Goal: Task Accomplishment & Management: Manage account settings

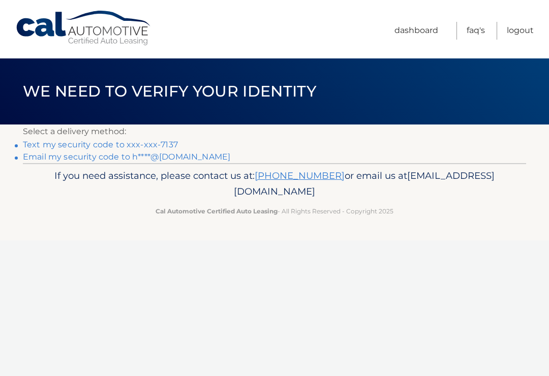
click at [159, 141] on link "Text my security code to xxx-xxx-7137" at bounding box center [100, 145] width 155 height 10
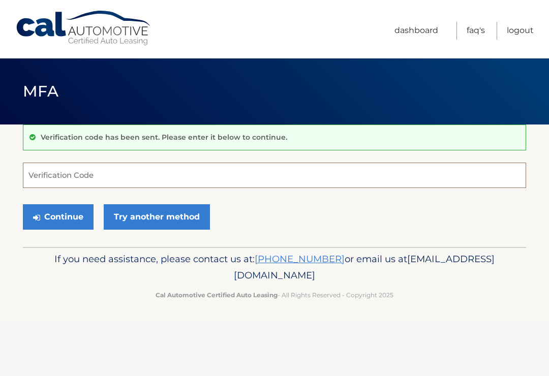
scroll to position [91, 0]
type input "194"
click at [358, 136] on div "Verification code has been sent. Please enter it below to continue." at bounding box center [275, 138] width 504 height 26
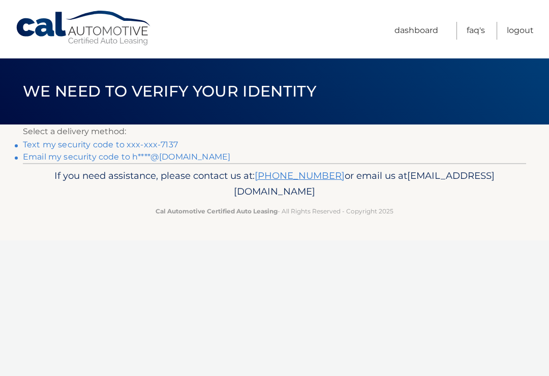
click at [172, 143] on link "Text my security code to xxx-xxx-7137" at bounding box center [100, 145] width 155 height 10
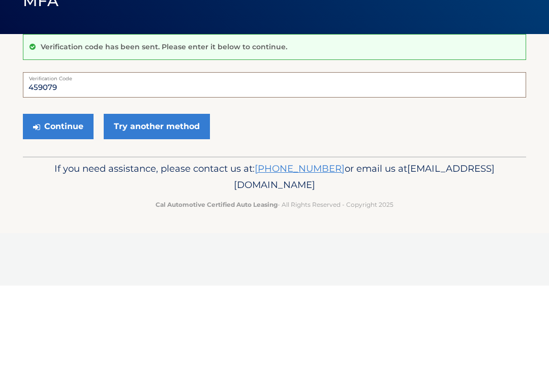
type input "459079"
click at [58, 204] on button "Continue" at bounding box center [58, 216] width 71 height 25
click at [78, 204] on button "Continue" at bounding box center [58, 216] width 71 height 25
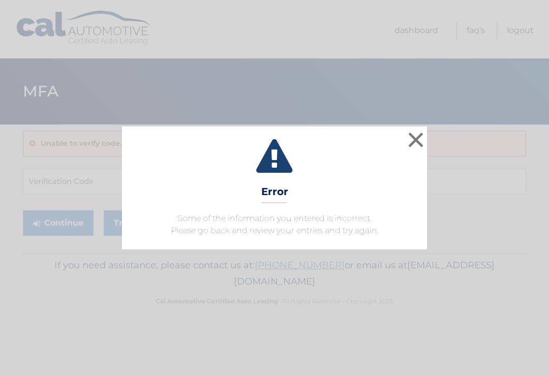
click at [420, 149] on button "×" at bounding box center [416, 140] width 20 height 20
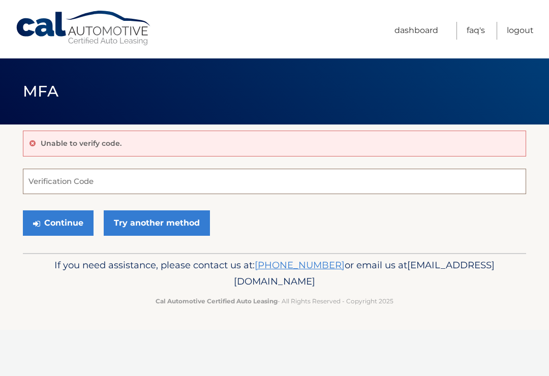
click at [369, 188] on input "Verification Code" at bounding box center [275, 181] width 504 height 25
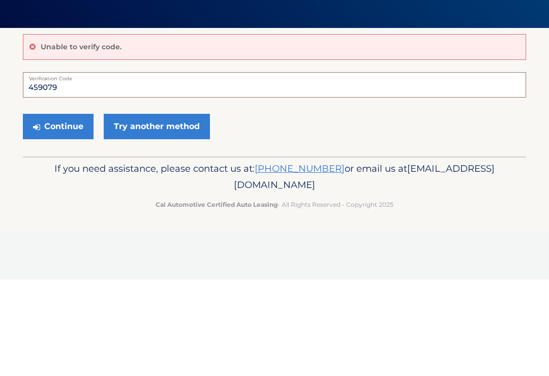
type input "459079"
click at [82, 211] on button "Continue" at bounding box center [58, 223] width 71 height 25
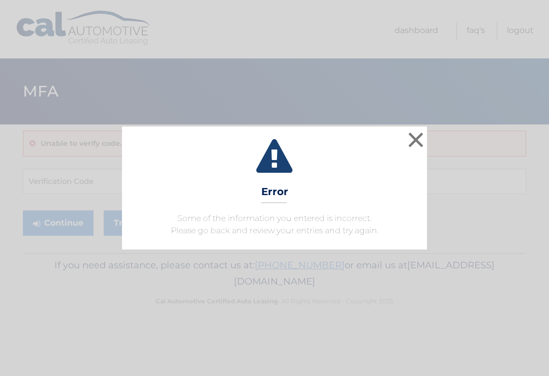
click at [418, 132] on button "×" at bounding box center [416, 140] width 20 height 20
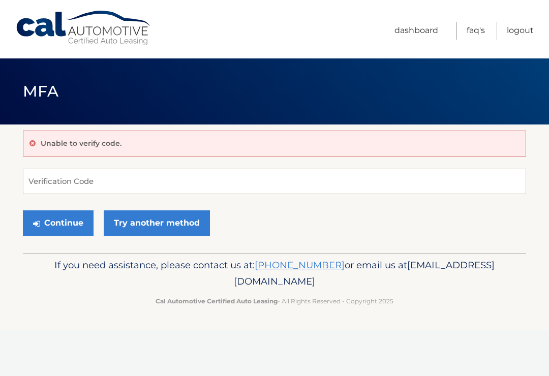
click at [184, 227] on link "Try another method" at bounding box center [157, 223] width 106 height 25
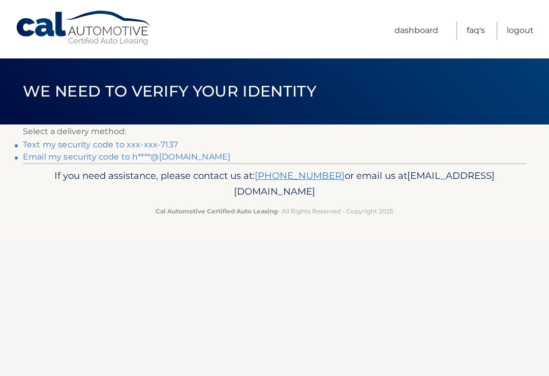
click at [169, 143] on link "Text my security code to xxx-xxx-7137" at bounding box center [100, 145] width 155 height 10
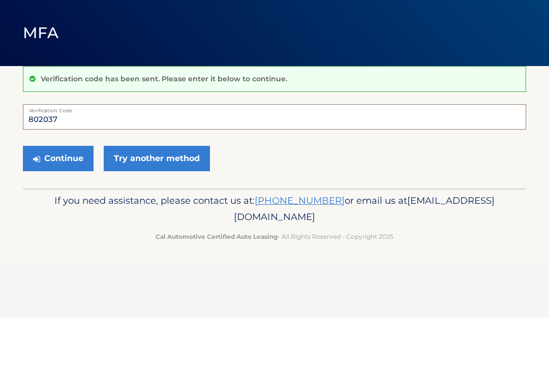
type input "802037"
click at [83, 204] on button "Continue" at bounding box center [58, 216] width 71 height 25
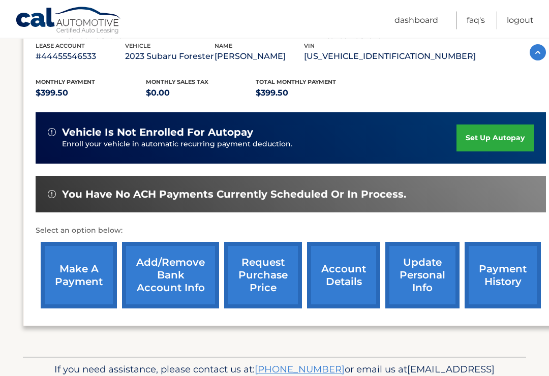
scroll to position [183, 0]
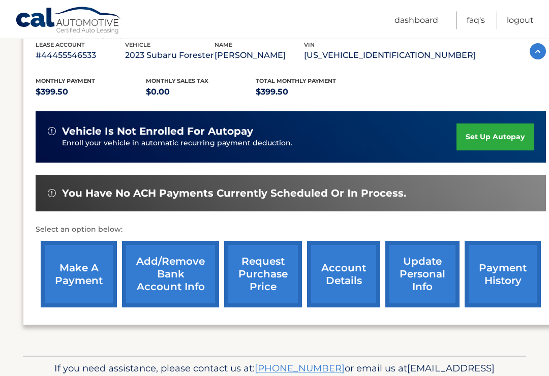
click at [279, 272] on link "request purchase price" at bounding box center [263, 275] width 78 height 67
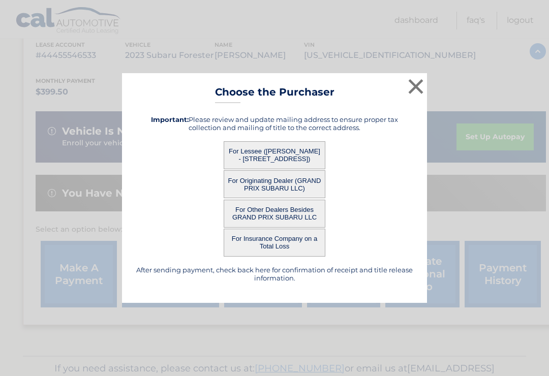
click at [303, 163] on button "For Lessee ([PERSON_NAME] - [STREET_ADDRESS])" at bounding box center [275, 155] width 102 height 28
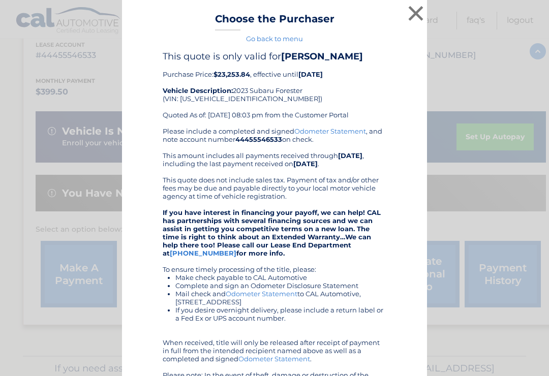
click at [414, 16] on button "×" at bounding box center [416, 13] width 20 height 20
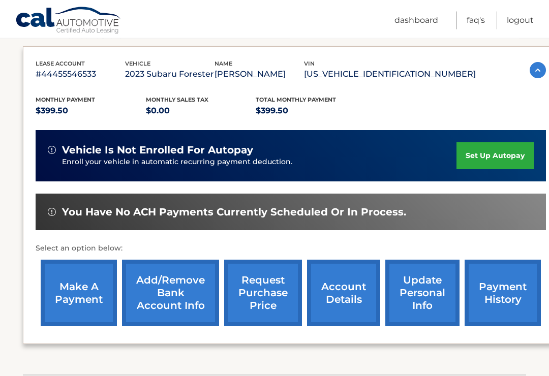
scroll to position [165, 0]
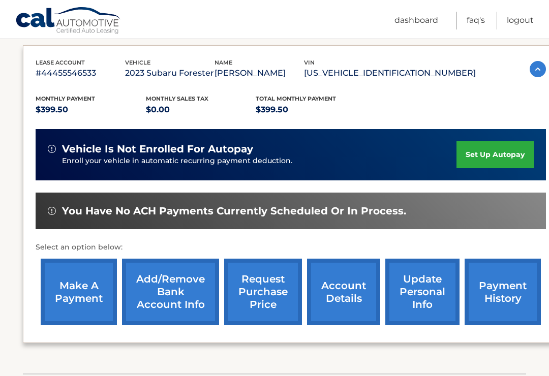
click at [188, 291] on link "Add/Remove bank account info" at bounding box center [170, 292] width 97 height 67
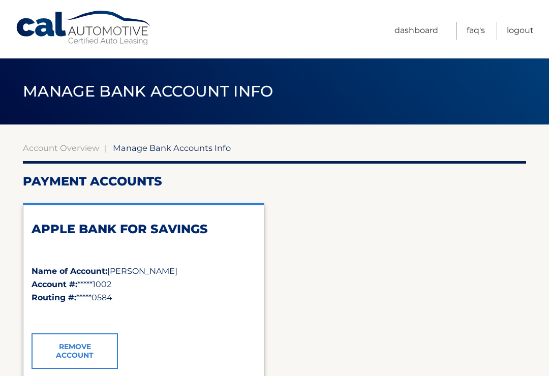
click at [426, 32] on link "Dashboard" at bounding box center [417, 31] width 44 height 18
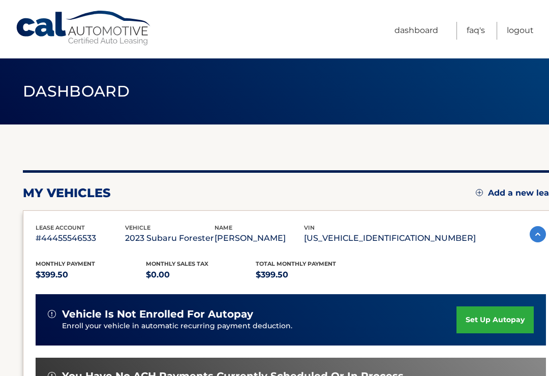
click at [426, 27] on link "Dashboard" at bounding box center [417, 31] width 44 height 18
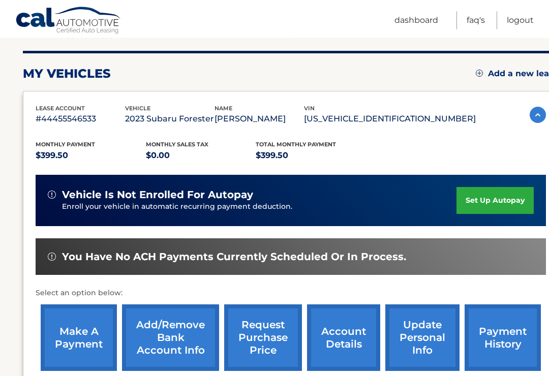
scroll to position [120, 0]
click at [355, 337] on link "account details" at bounding box center [343, 338] width 73 height 67
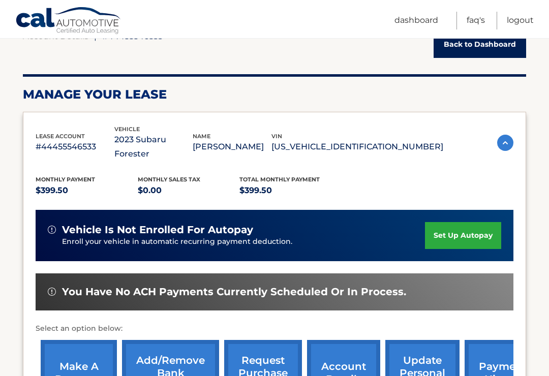
scroll to position [111, 0]
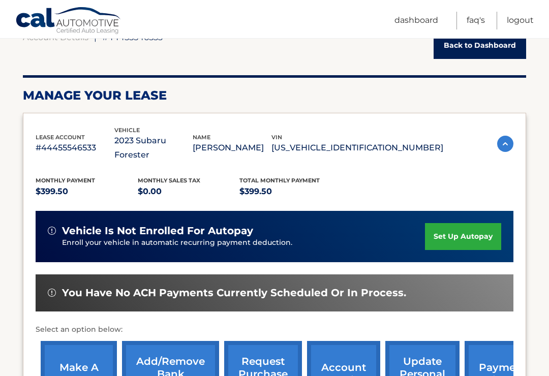
click at [495, 353] on link "payment history" at bounding box center [503, 374] width 76 height 67
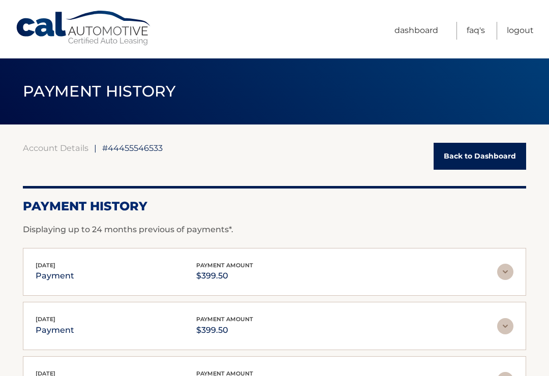
click at [421, 31] on link "Dashboard" at bounding box center [417, 31] width 44 height 18
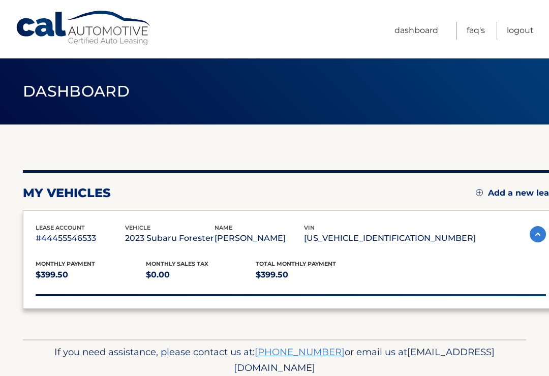
click at [418, 30] on link "Dashboard" at bounding box center [417, 31] width 44 height 18
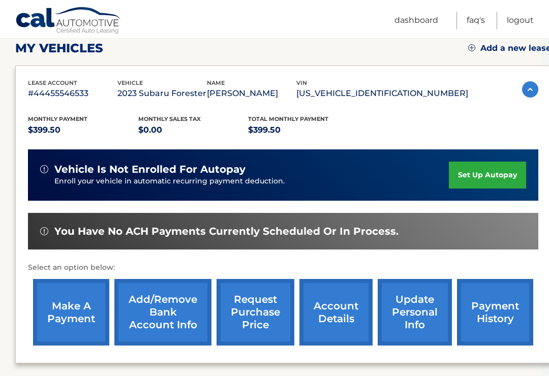
scroll to position [0, 8]
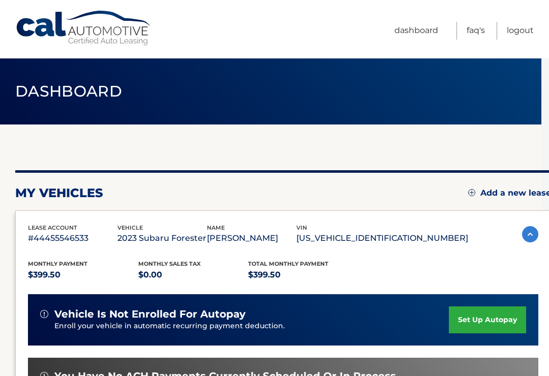
click at [483, 314] on link "set up autopay" at bounding box center [487, 320] width 77 height 27
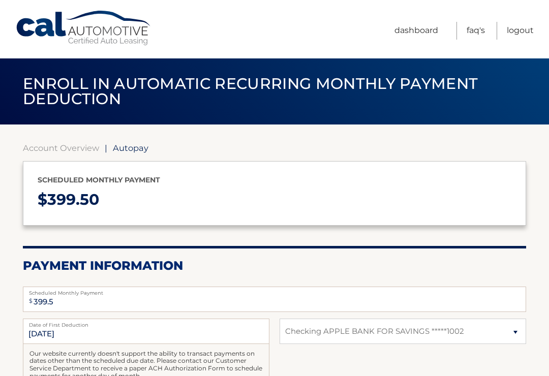
select select "NjFiNTkyNjUtNDJiMy00ZDJiLThkODYtYTA0N2E2NzdjM2Nh"
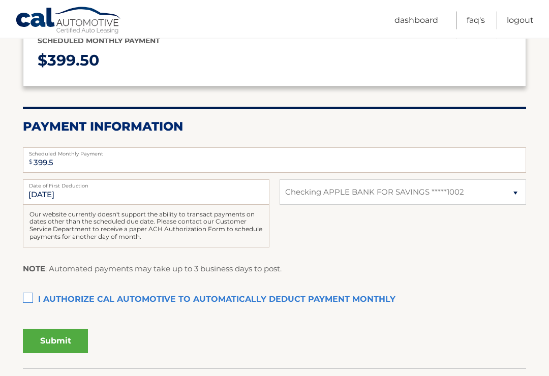
scroll to position [139, 0]
click at [33, 296] on label "I authorize cal automotive to automatically deduct payment monthly This checkbo…" at bounding box center [275, 300] width 504 height 20
click at [0, 0] on input "I authorize cal automotive to automatically deduct payment monthly This checkbo…" at bounding box center [0, 0] width 0 height 0
click at [69, 342] on button "Submit" at bounding box center [55, 341] width 65 height 24
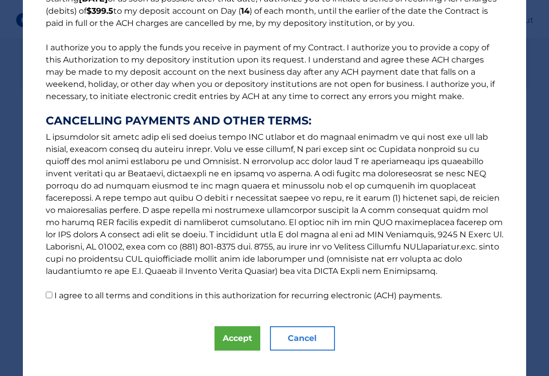
scroll to position [101, 0]
click at [246, 336] on button "Accept" at bounding box center [238, 339] width 46 height 24
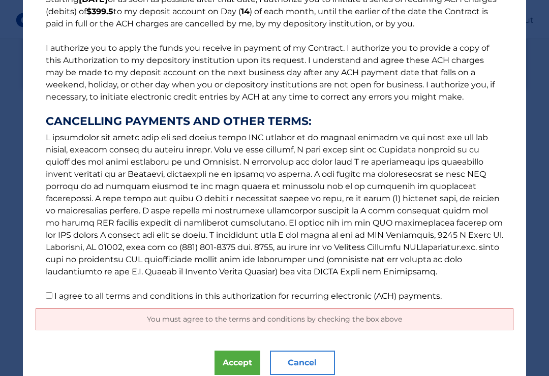
click at [62, 291] on label "I agree to all terms and conditions in this authorization for recurring electro…" at bounding box center [248, 296] width 388 height 10
click at [52, 293] on input "I agree to all terms and conditions in this authorization for recurring electro…" at bounding box center [49, 296] width 7 height 7
checkbox input "true"
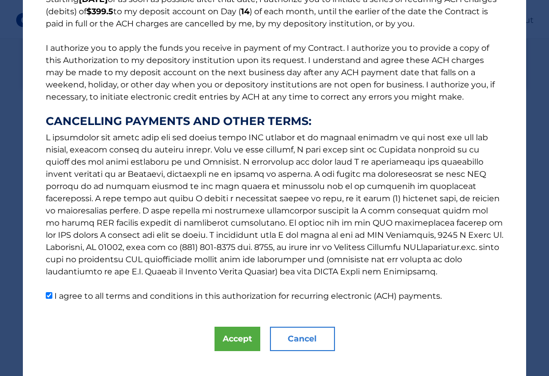
click at [247, 333] on button "Accept" at bounding box center [238, 339] width 46 height 24
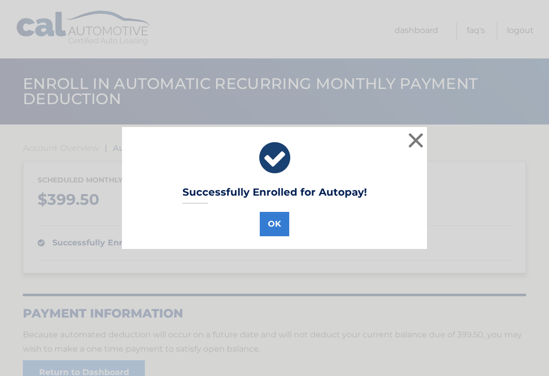
click at [286, 220] on button "OK" at bounding box center [275, 224] width 30 height 24
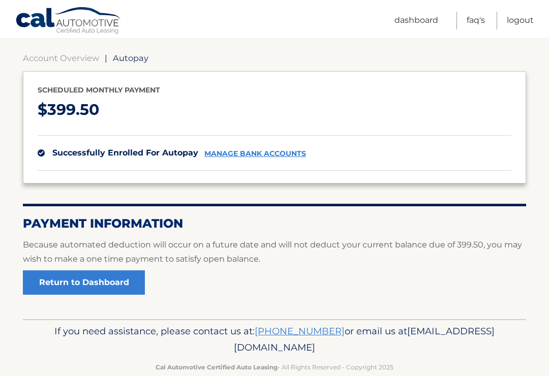
scroll to position [93, 0]
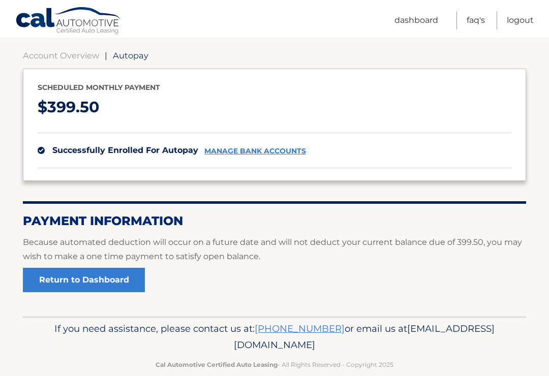
click at [127, 277] on link "Return to Dashboard" at bounding box center [84, 280] width 122 height 24
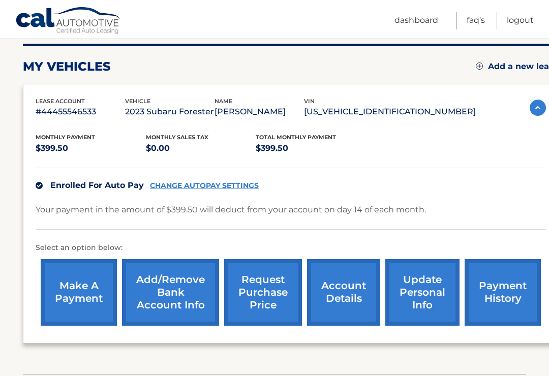
scroll to position [184, 0]
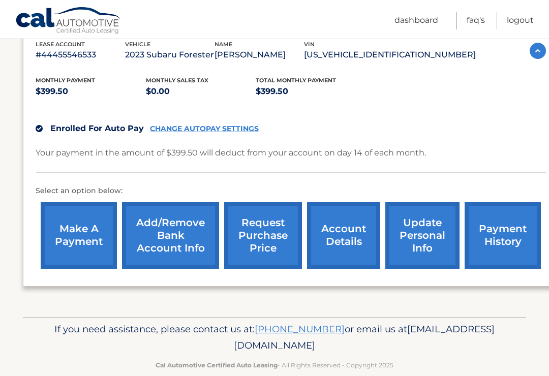
click at [509, 223] on link "payment history" at bounding box center [503, 235] width 76 height 67
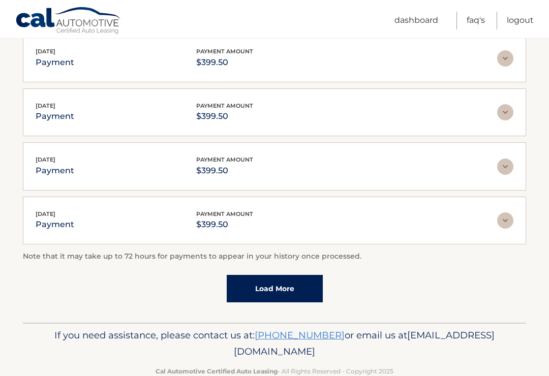
scroll to position [273, 0]
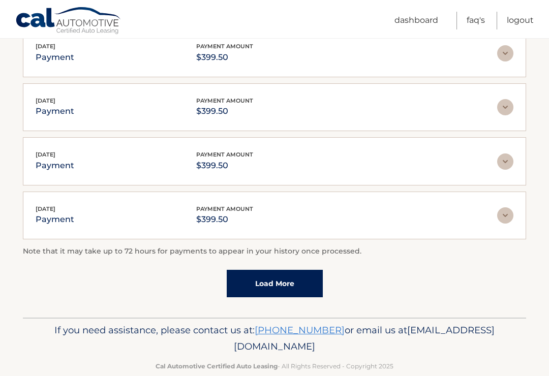
click at [310, 273] on link "Load More" at bounding box center [275, 283] width 96 height 27
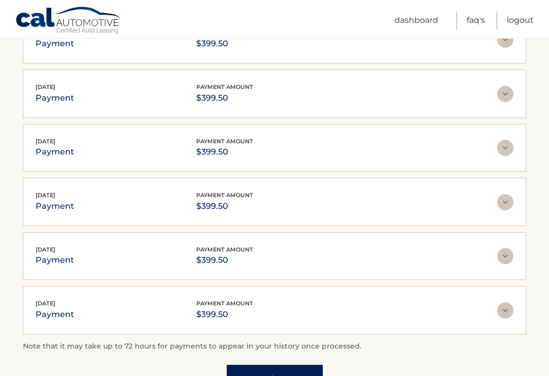
scroll to position [230, 0]
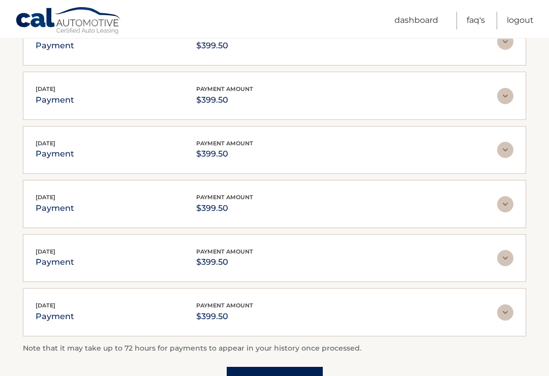
click at [298, 375] on link "Load More" at bounding box center [275, 380] width 96 height 27
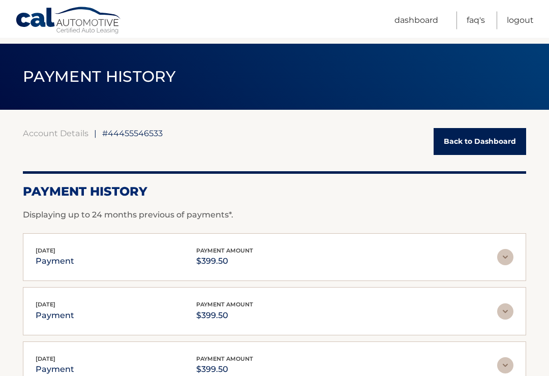
scroll to position [0, 0]
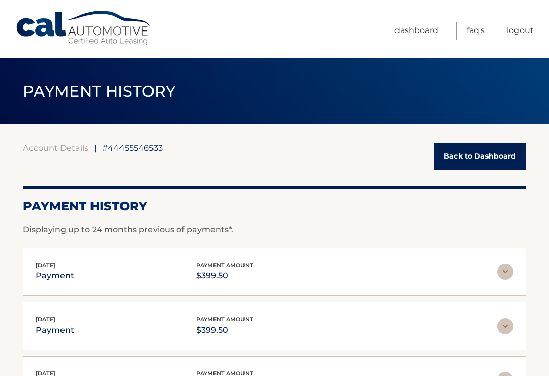
click at [490, 155] on link "Back to Dashboard" at bounding box center [480, 156] width 93 height 27
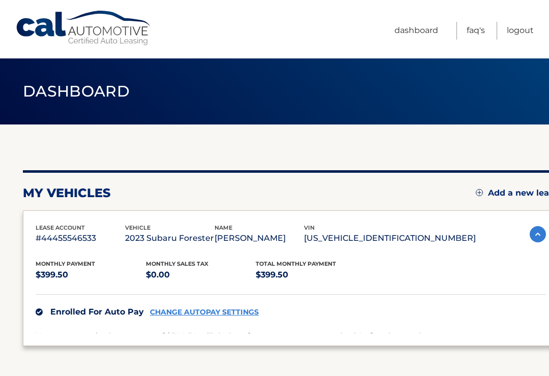
click at [477, 147] on div "my vehicles Add a new lease lease account #44455546533 vehicle 2023 Subaru Fore…" at bounding box center [291, 251] width 536 height 252
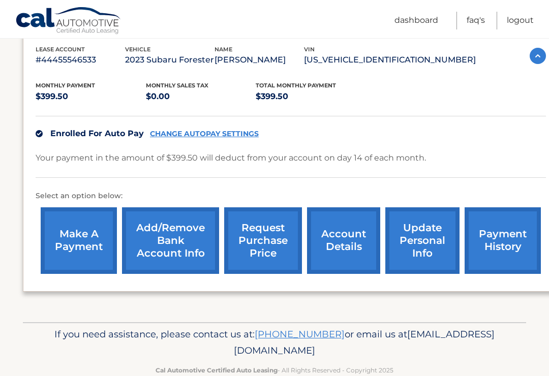
scroll to position [184, 0]
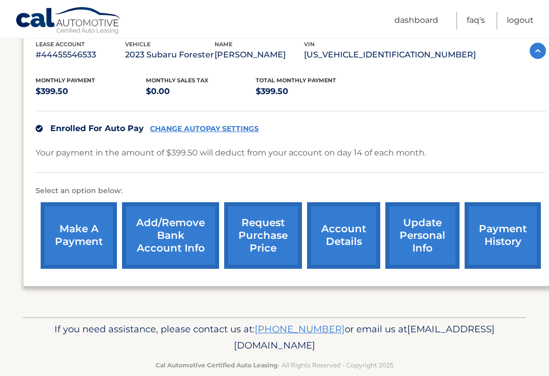
click at [436, 227] on link "update personal info" at bounding box center [423, 235] width 74 height 67
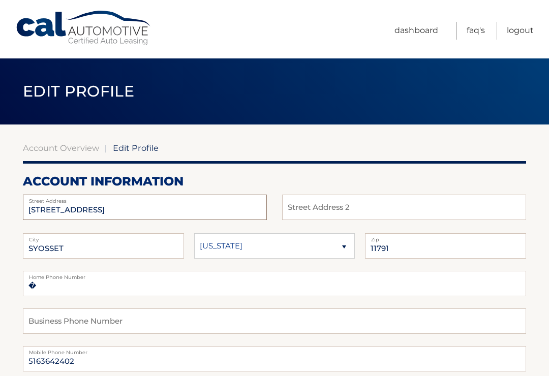
click at [265, 207] on input "[STREET_ADDRESS]" at bounding box center [145, 207] width 244 height 25
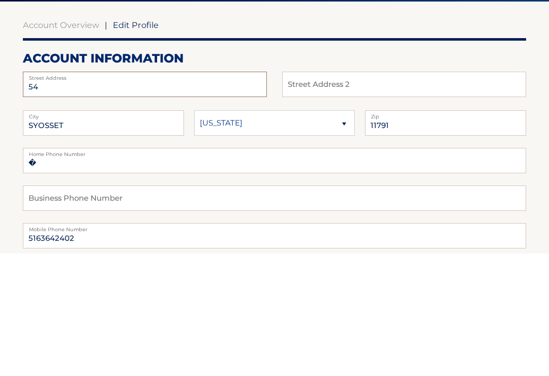
type input "5"
type input "[STREET_ADDRESS]"
click at [161, 233] on input "SYOSSET" at bounding box center [103, 245] width 161 height 25
type input "S"
type input "[PERSON_NAME]"
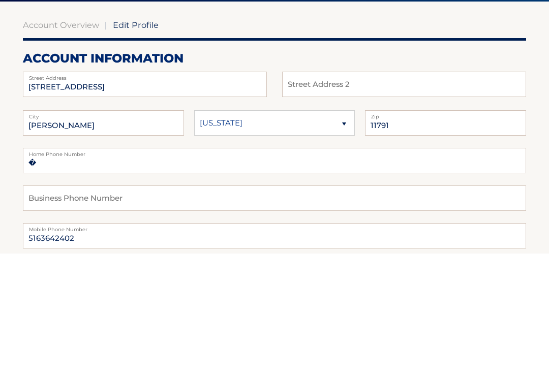
click at [348, 233] on select "[US_STATE] [US_STATE] [US_STATE] [US_STATE] [US_STATE]" at bounding box center [274, 245] width 161 height 25
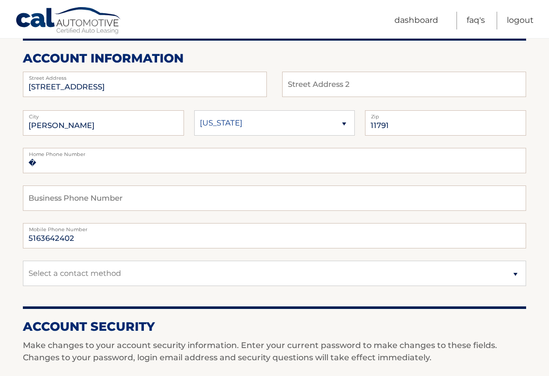
select select "NY"
click at [500, 126] on input "11791" at bounding box center [445, 122] width 161 height 25
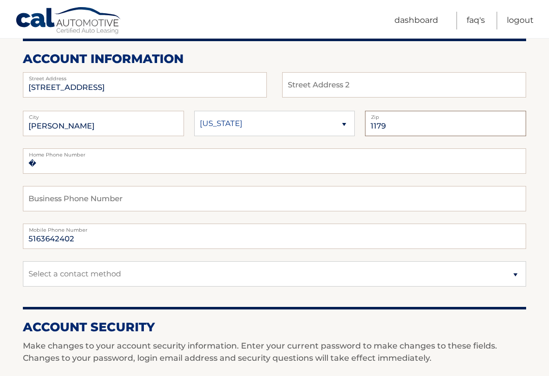
type input "117"
type input "11747"
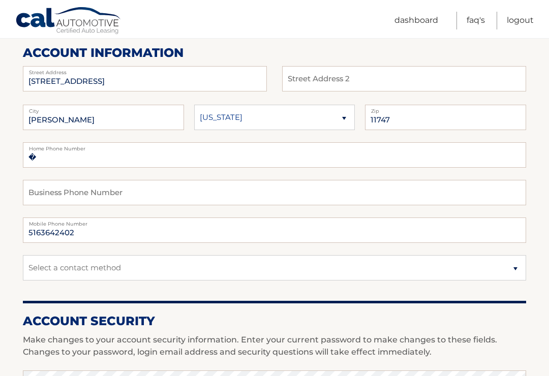
scroll to position [135, 0]
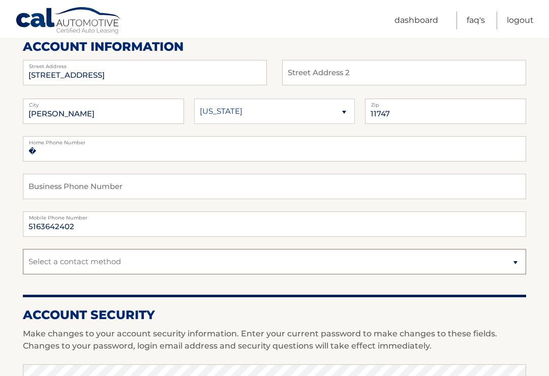
click at [520, 262] on select "Select a contact method Mobile Home" at bounding box center [275, 261] width 504 height 25
select select "1"
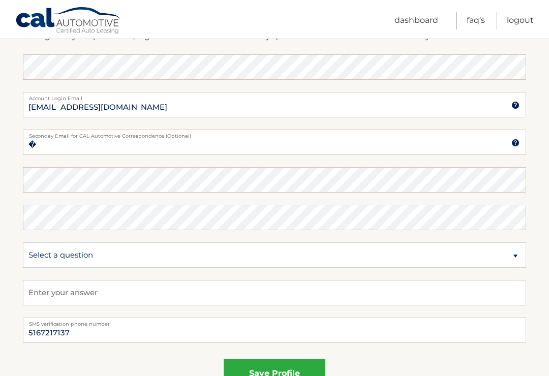
scroll to position [549, 0]
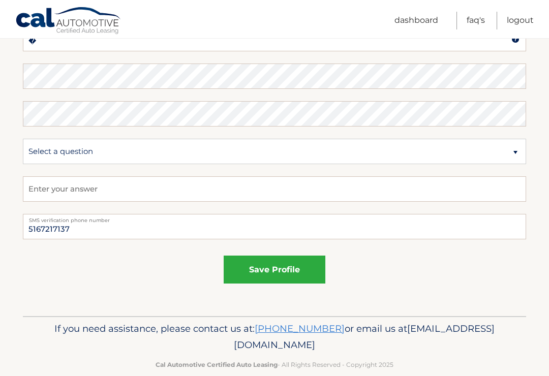
click at [310, 271] on button "save profile" at bounding box center [275, 270] width 102 height 28
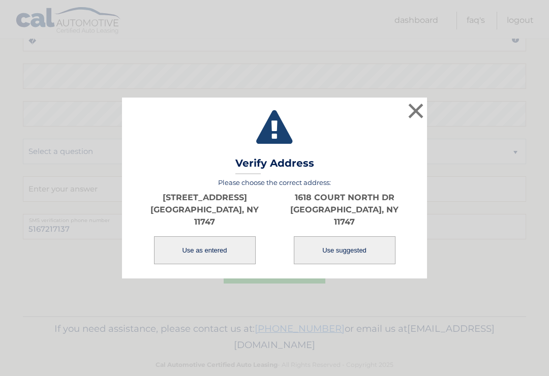
click at [237, 245] on button "Use as entered" at bounding box center [205, 251] width 102 height 28
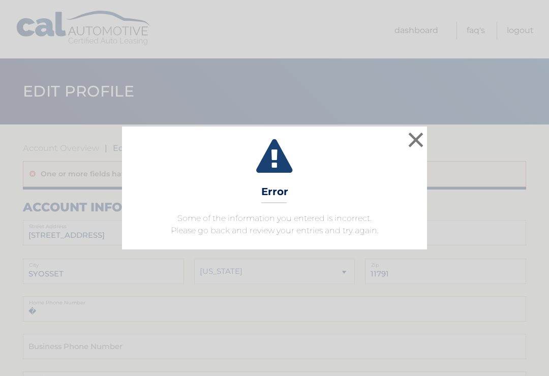
click at [420, 140] on button "×" at bounding box center [416, 140] width 20 height 20
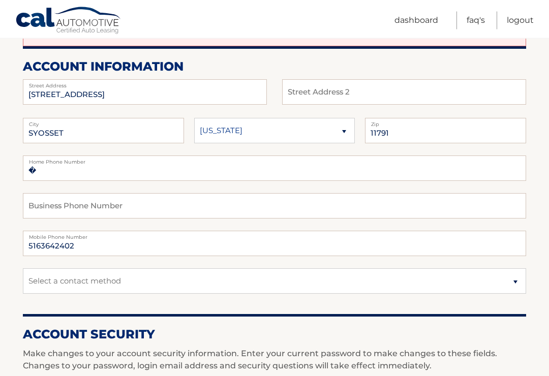
scroll to position [141, 0]
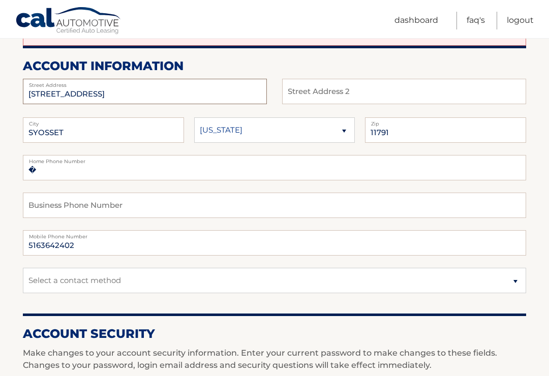
click at [257, 88] on input "[STREET_ADDRESS]" at bounding box center [145, 91] width 244 height 25
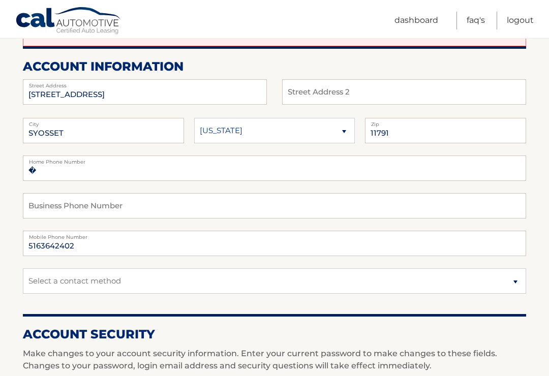
click at [237, 83] on label "Street Address" at bounding box center [145, 83] width 244 height 8
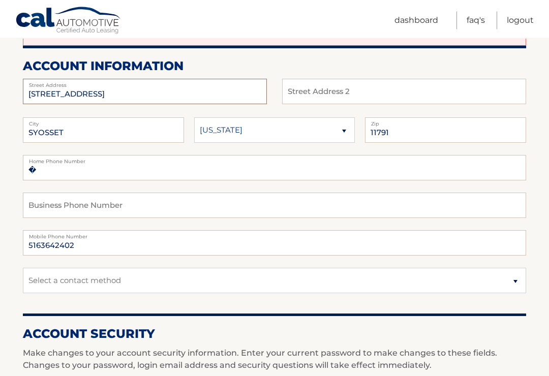
click at [155, 88] on input "[STREET_ADDRESS]" at bounding box center [145, 91] width 244 height 25
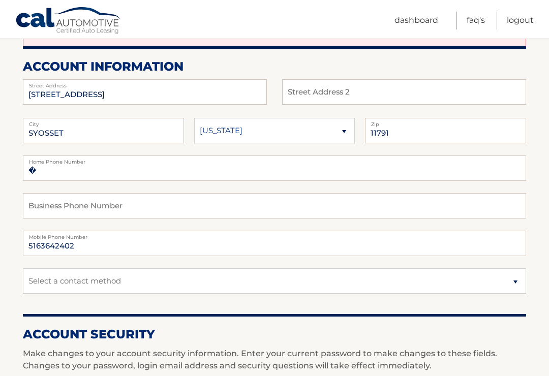
click at [228, 76] on div "account information 54 SYOSSET CIR Street Address Street Address 2 SYOSSET City…" at bounding box center [275, 183] width 504 height 248
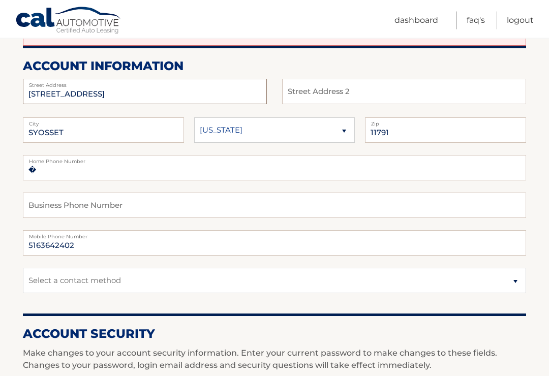
click at [222, 89] on input "[STREET_ADDRESS]" at bounding box center [145, 91] width 244 height 25
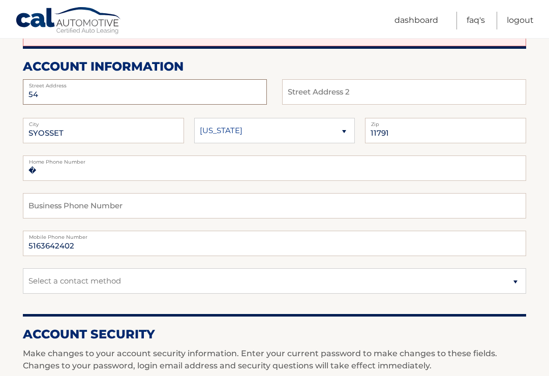
type input "5"
type input "1618 Courtn"
type input "SYOSS"
click at [150, 77] on div "account information 1618 Courtn Street Address Street Address 2 SYOSS City" at bounding box center [275, 183] width 504 height 248
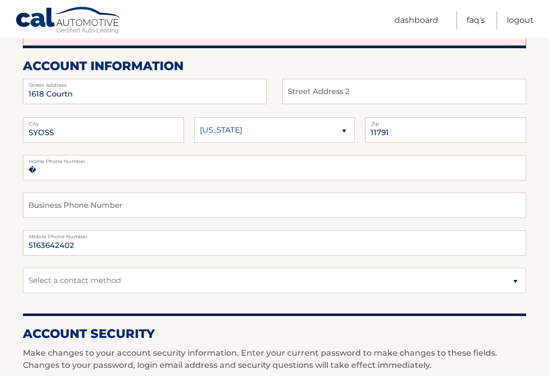
click at [124, 79] on label "Street Address" at bounding box center [145, 83] width 244 height 8
click at [128, 93] on input "1618 Courtn" at bounding box center [145, 91] width 244 height 25
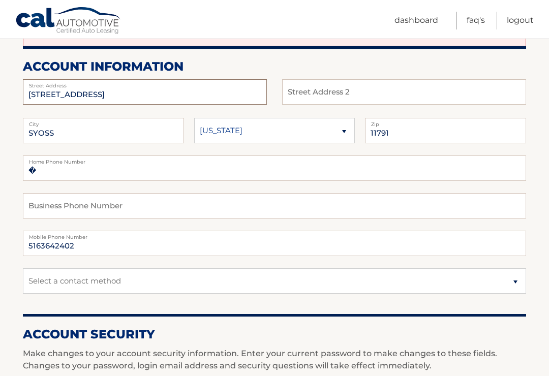
type input "1618 Court North Drive"
click at [169, 126] on input "SYOSS" at bounding box center [103, 130] width 161 height 25
click at [167, 126] on input "SYOSS" at bounding box center [103, 130] width 161 height 25
click at [97, 133] on input "SYOSS" at bounding box center [103, 130] width 161 height 25
type input "S"
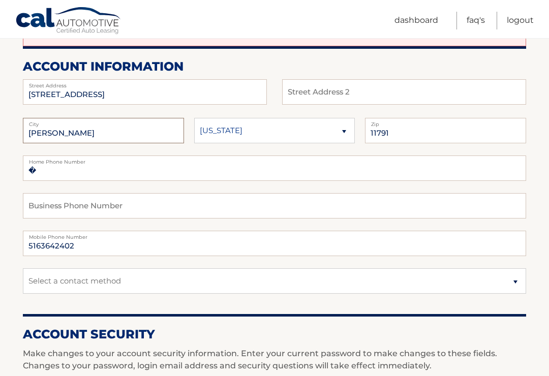
type input "Melville"
click at [355, 126] on select "Alaska Alabama Arkansas Arizona California" at bounding box center [274, 130] width 161 height 25
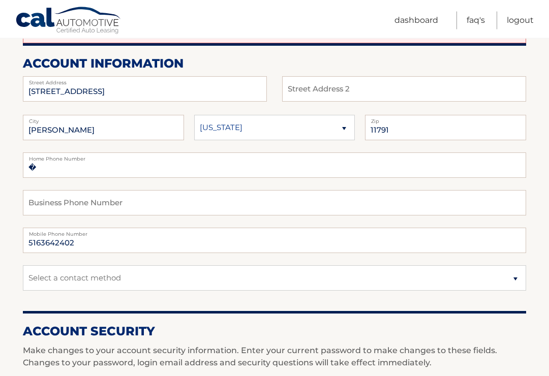
scroll to position [144, 0]
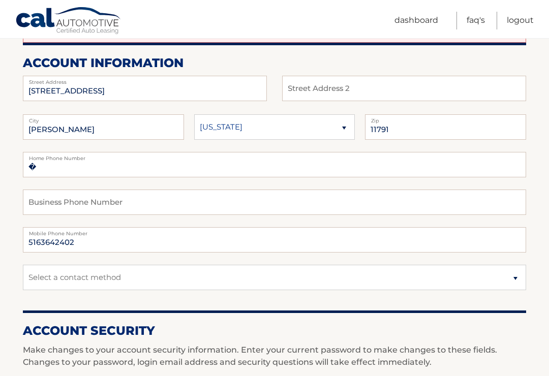
click at [355, 127] on select "Alaska Alabama Arkansas Arizona California" at bounding box center [274, 126] width 161 height 25
select select "NY"
click at [485, 119] on label "Zip" at bounding box center [445, 118] width 161 height 8
click at [471, 127] on input "11791" at bounding box center [445, 126] width 161 height 25
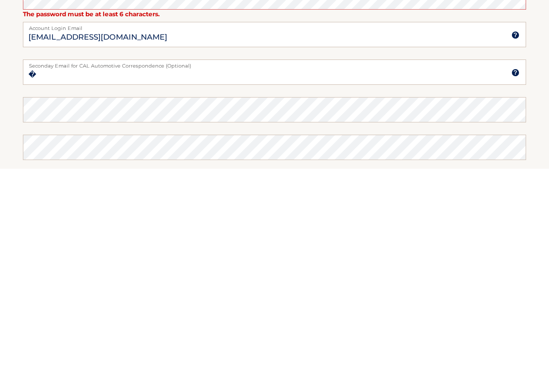
scroll to position [337, 0]
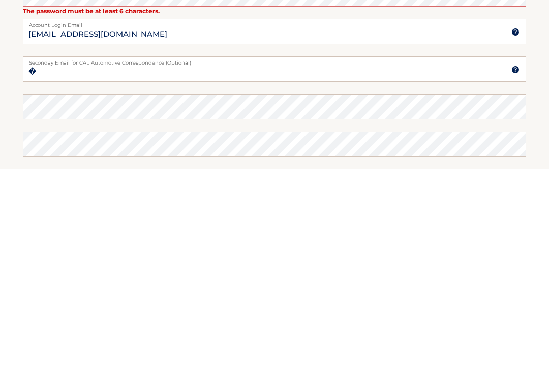
type input "11747"
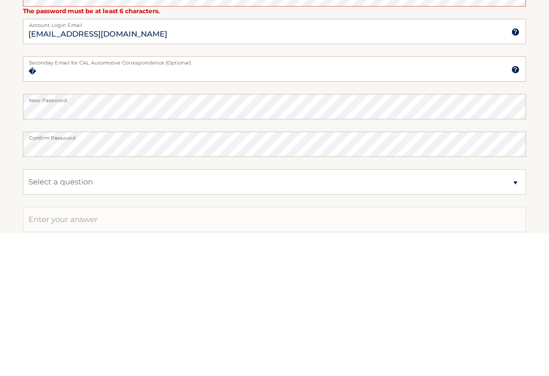
scroll to position [544, 0]
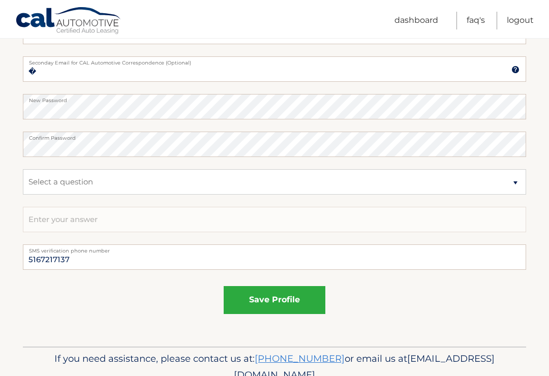
click at [307, 295] on button "save profile" at bounding box center [275, 300] width 102 height 28
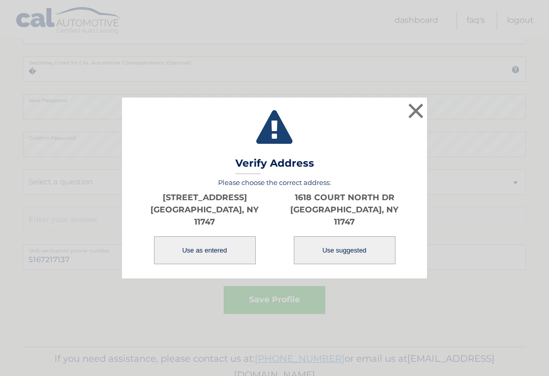
click at [235, 251] on button "Use as entered" at bounding box center [205, 251] width 102 height 28
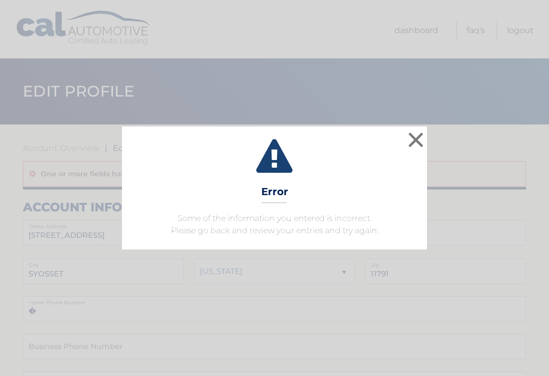
click at [424, 134] on button "×" at bounding box center [416, 140] width 20 height 20
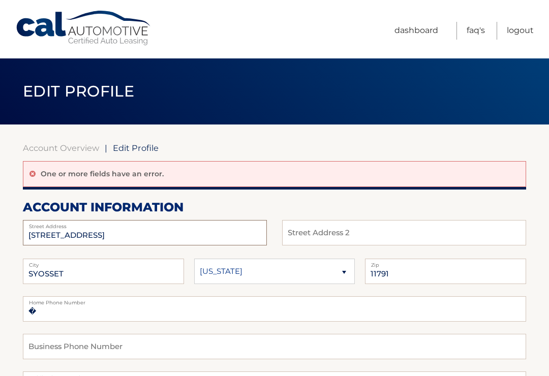
click at [156, 233] on input "[STREET_ADDRESS]" at bounding box center [145, 232] width 244 height 25
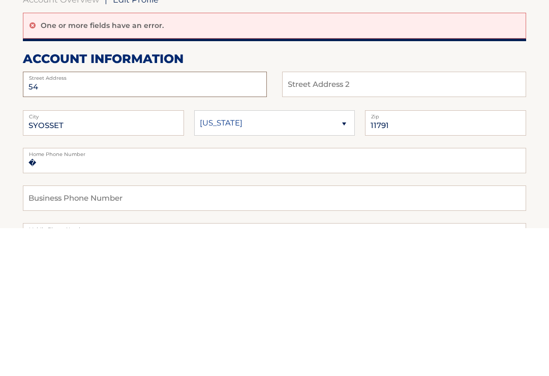
type input "5"
type input "[STREET_ADDRESS]"
click at [176, 259] on input "SYOSSET" at bounding box center [103, 271] width 161 height 25
click at [174, 259] on input "SYOSSET" at bounding box center [103, 271] width 161 height 25
type input "S"
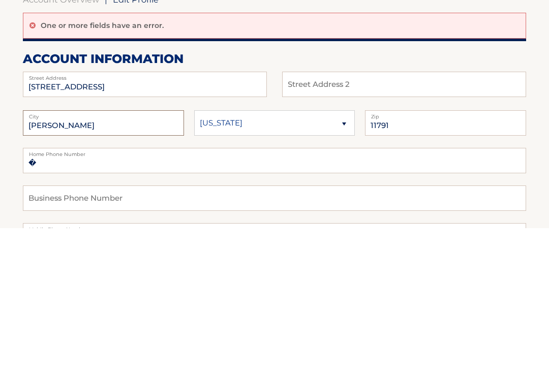
type input "Melville"
click at [354, 259] on select "Alaska Alabama Arkansas Arizona California" at bounding box center [274, 271] width 161 height 25
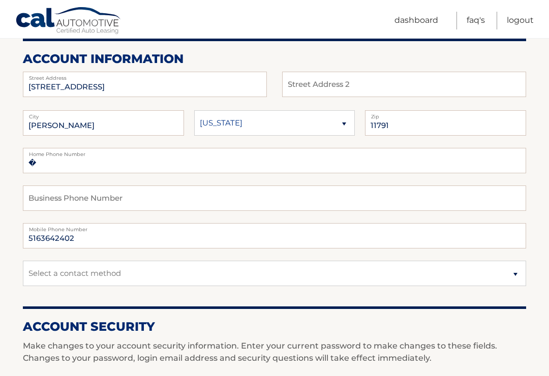
select select "NY"
click at [471, 119] on input "11791" at bounding box center [445, 122] width 161 height 25
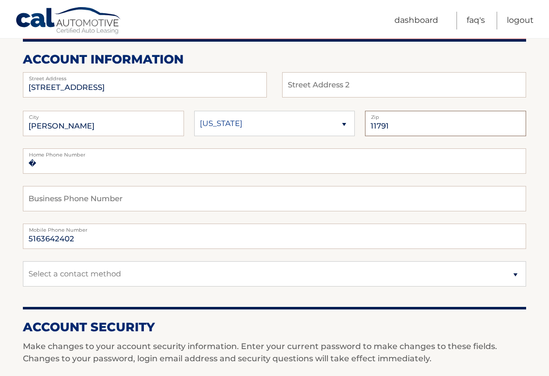
click at [479, 125] on input "11791" at bounding box center [445, 123] width 161 height 25
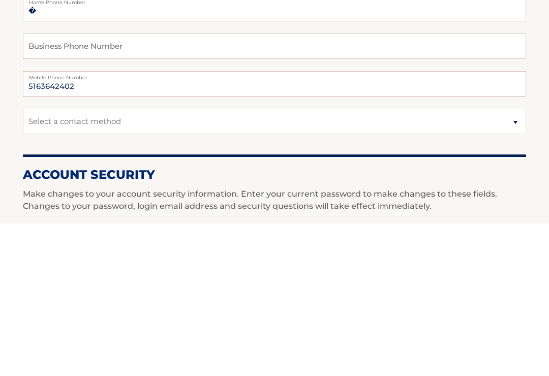
type input "11747"
click at [516, 261] on select "Select a contact method Mobile Home" at bounding box center [275, 273] width 504 height 25
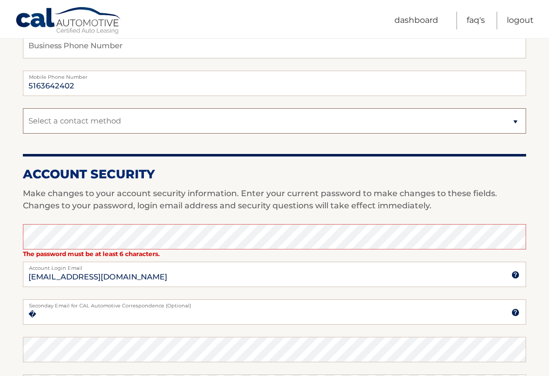
select select "1"
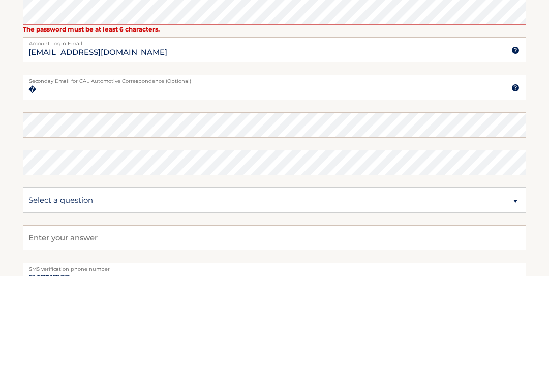
scroll to position [526, 0]
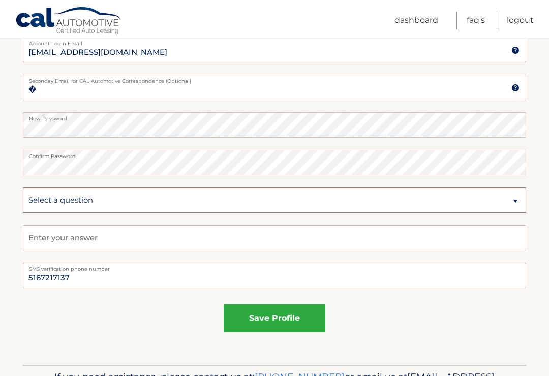
click at [509, 209] on select "Select a question What was the name of your elementary school? What is your mot…" at bounding box center [275, 200] width 504 height 25
select select "2"
click at [522, 199] on select "Select a question What was the name of your elementary school? What is your mot…" at bounding box center [275, 200] width 504 height 25
click at [228, 240] on input "text" at bounding box center [275, 237] width 504 height 25
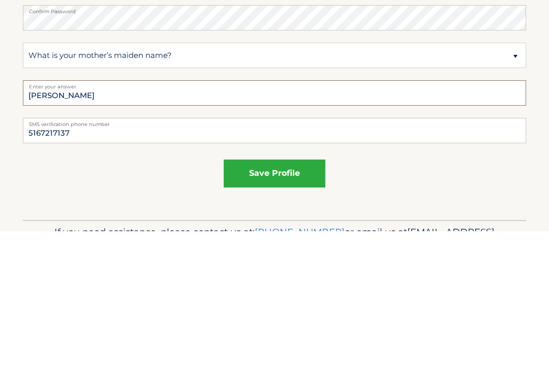
type input "Omansky"
click at [313, 305] on button "save profile" at bounding box center [275, 319] width 102 height 28
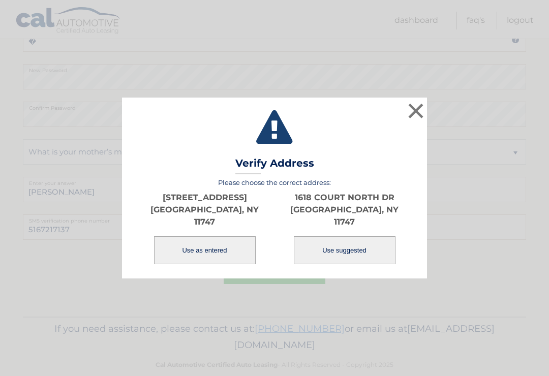
click at [245, 245] on button "Use as entered" at bounding box center [205, 251] width 102 height 28
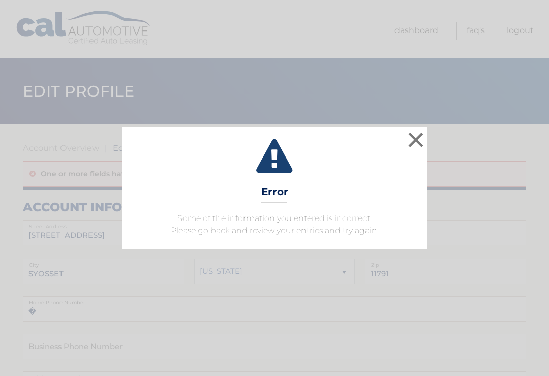
click at [424, 136] on button "×" at bounding box center [416, 140] width 20 height 20
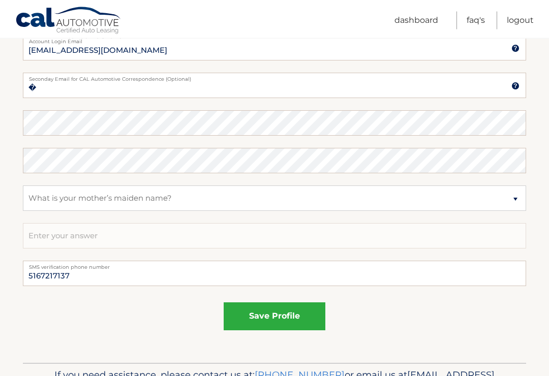
scroll to position [528, 0]
click at [267, 96] on input "�" at bounding box center [275, 85] width 504 height 25
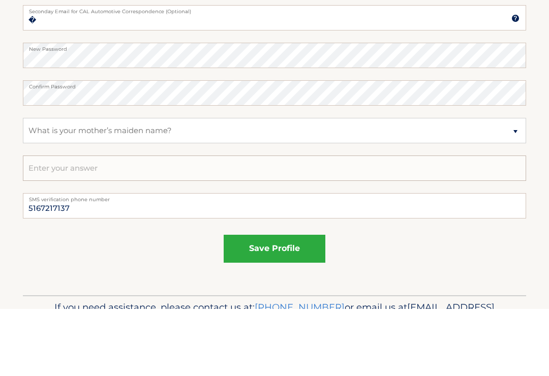
click at [428, 223] on input "text" at bounding box center [275, 235] width 504 height 25
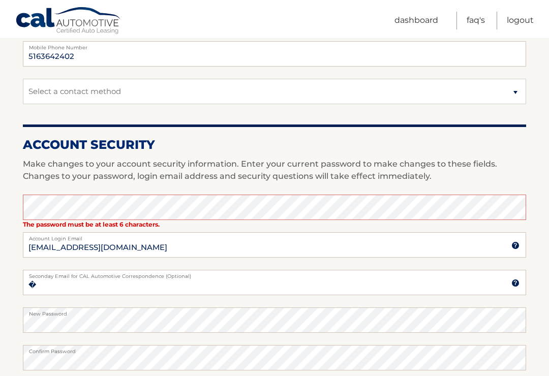
scroll to position [474, 0]
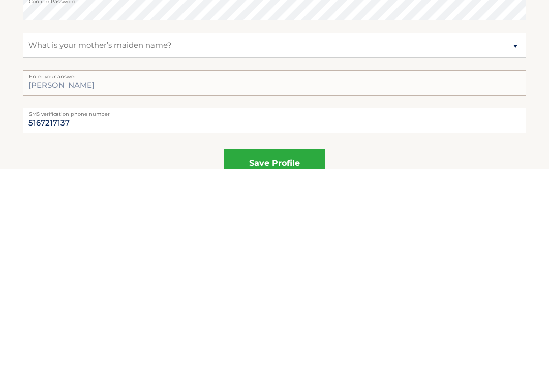
type input "Omansky"
click at [328, 315] on input "5167217137" at bounding box center [275, 327] width 504 height 25
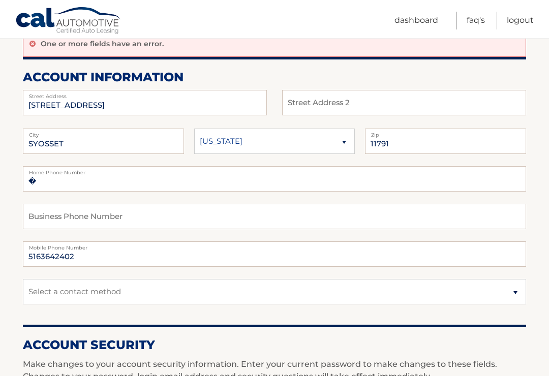
scroll to position [130, 0]
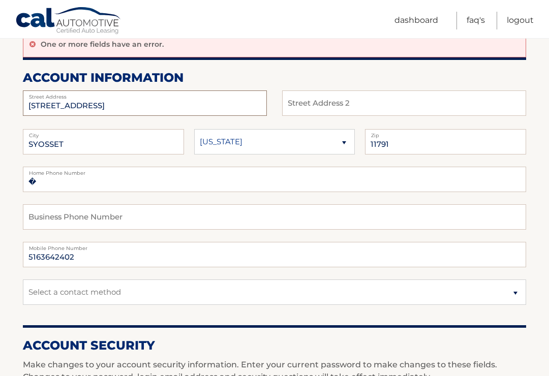
click at [266, 99] on input "[STREET_ADDRESS]" at bounding box center [145, 103] width 244 height 25
click at [274, 104] on fieldset "54 SYOSSET CIR Street Address Street Address 2" at bounding box center [275, 103] width 504 height 25
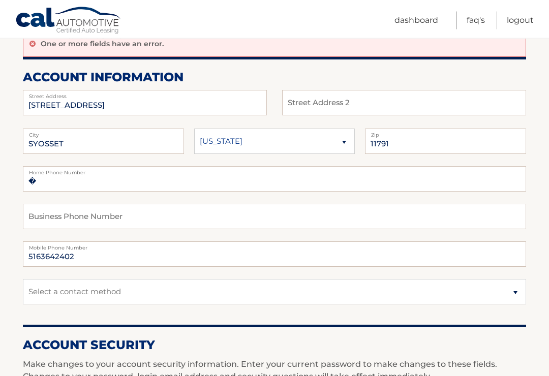
click at [257, 91] on label "Street Address" at bounding box center [145, 95] width 244 height 8
click at [205, 99] on input "[STREET_ADDRESS]" at bounding box center [145, 103] width 244 height 25
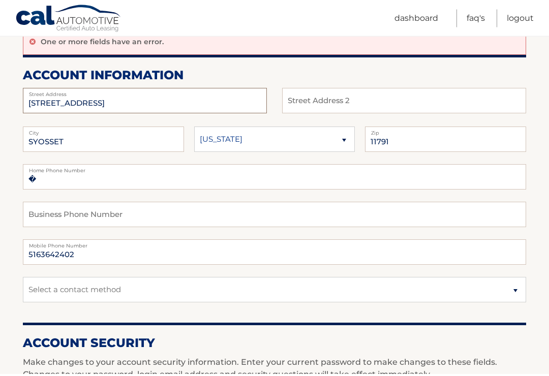
click at [137, 100] on input "[STREET_ADDRESS]" at bounding box center [145, 103] width 244 height 25
type input "5"
type input "[STREET_ADDRESS]"
click at [181, 135] on input "SYOSSET" at bounding box center [103, 141] width 161 height 25
click at [173, 135] on input "SYOSSET" at bounding box center [103, 141] width 161 height 25
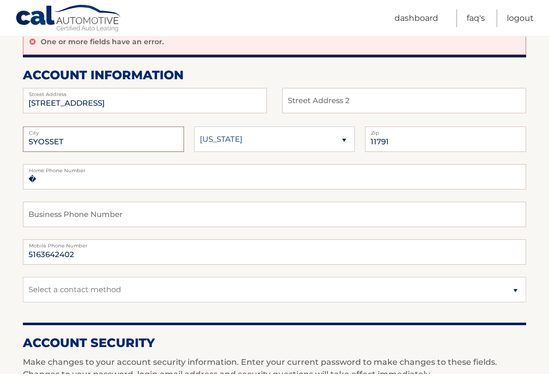
click at [178, 135] on input "SYOSSET" at bounding box center [103, 141] width 161 height 25
click at [167, 141] on input "SYOSSET" at bounding box center [103, 141] width 161 height 25
type input "S"
type input "[PERSON_NAME]"
click at [354, 143] on select "[US_STATE] [US_STATE] [US_STATE] [US_STATE] [US_STATE]" at bounding box center [274, 141] width 161 height 25
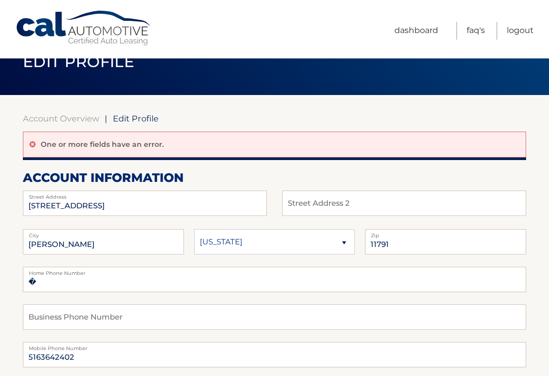
scroll to position [28, 0]
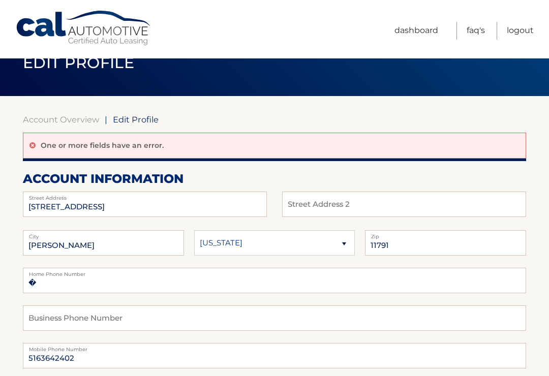
click at [355, 233] on select "[US_STATE] [US_STATE] [US_STATE] [US_STATE] [US_STATE]" at bounding box center [274, 242] width 161 height 25
select select "NY"
click at [451, 252] on input "11791" at bounding box center [445, 242] width 161 height 25
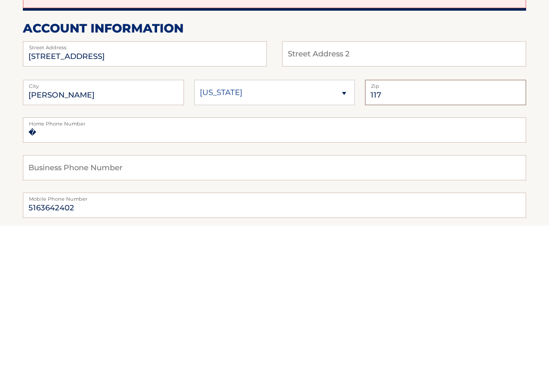
type input "1174"
type input "11747"
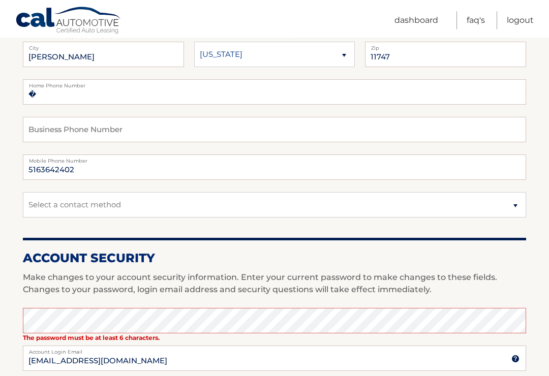
scroll to position [217, 0]
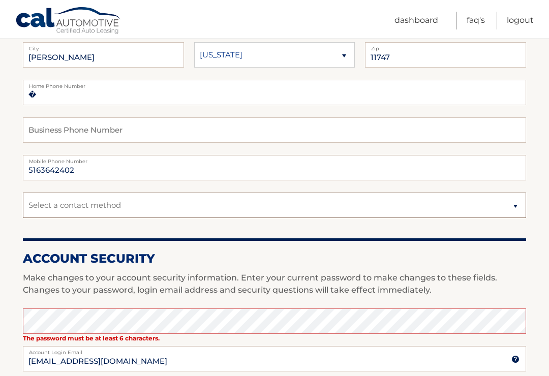
click at [515, 199] on select "Select a contact method Mobile Home" at bounding box center [275, 205] width 504 height 25
select select "1"
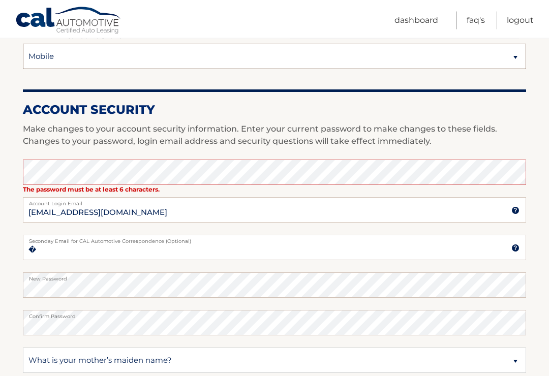
scroll to position [411, 0]
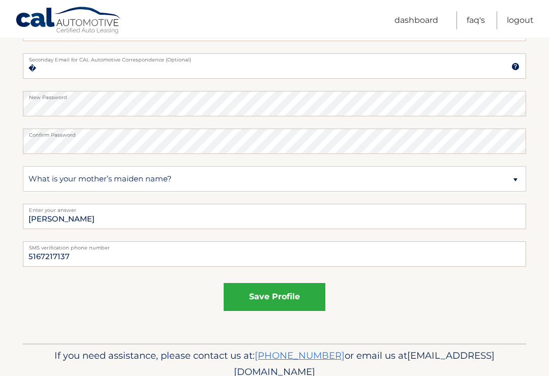
click at [304, 299] on button "save profile" at bounding box center [275, 298] width 102 height 28
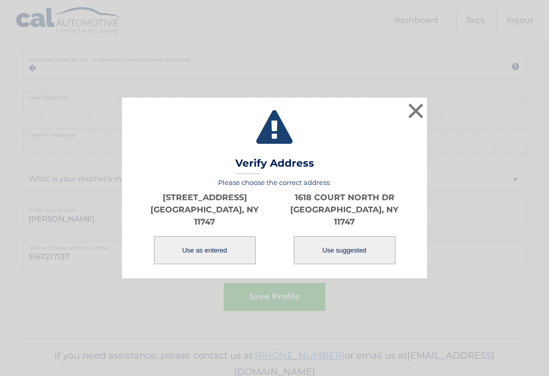
click at [233, 249] on button "Use as entered" at bounding box center [205, 251] width 102 height 28
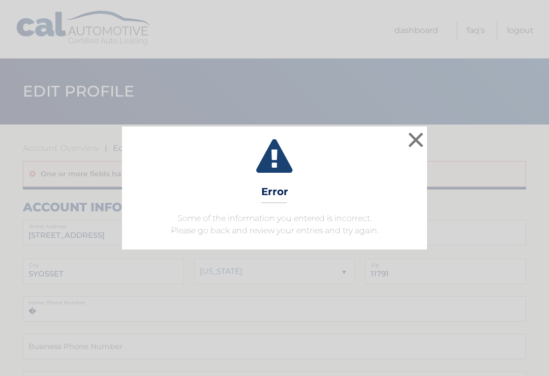
click at [419, 150] on button "×" at bounding box center [416, 140] width 20 height 20
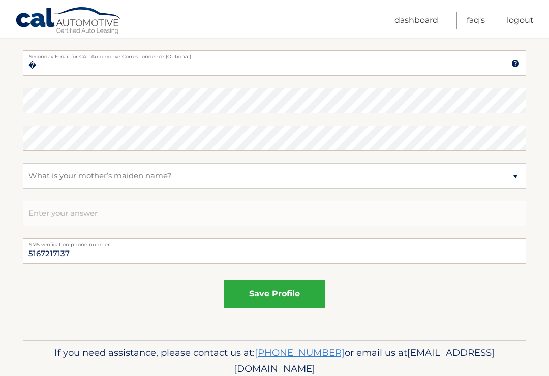
scroll to position [550, 0]
click at [93, 178] on select "Select a question What was the name of your elementary school? What is your mot…" at bounding box center [275, 176] width 504 height 25
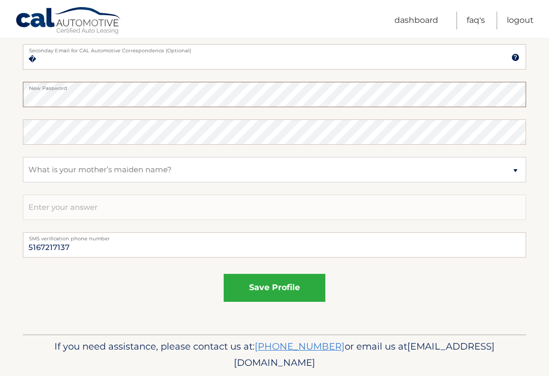
scroll to position [556, 0]
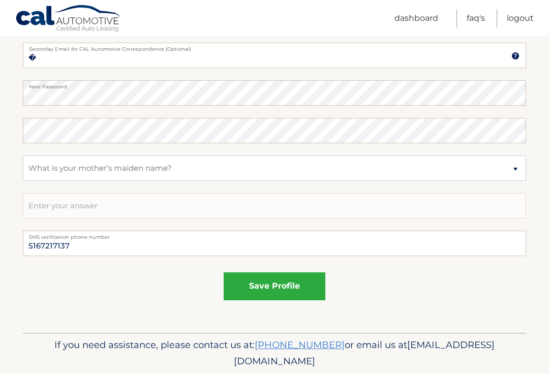
click at [523, 12] on link "Logout" at bounding box center [520, 21] width 27 height 18
